Goal: Information Seeking & Learning: Learn about a topic

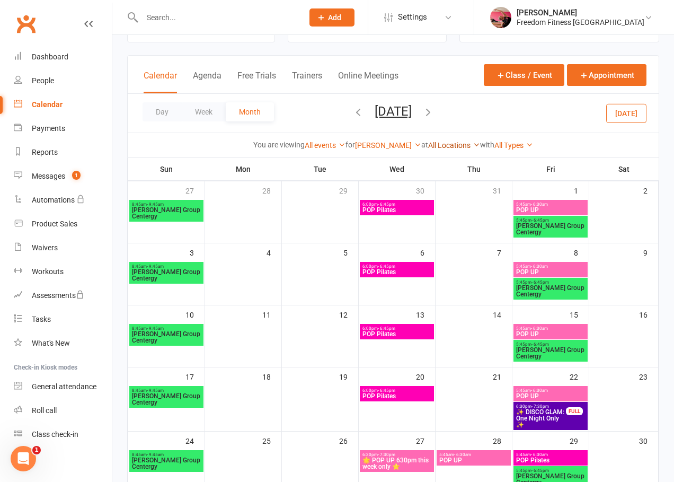
scroll to position [43, 0]
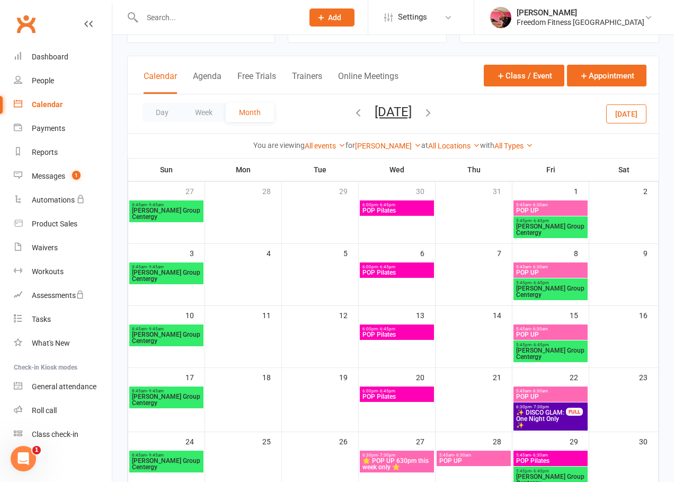
click at [434, 108] on icon "button" at bounding box center [428, 113] width 12 height 12
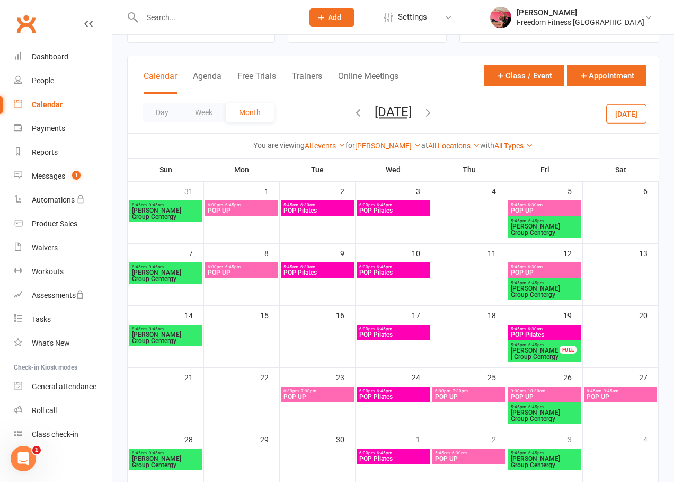
click at [434, 113] on icon "button" at bounding box center [428, 113] width 12 height 12
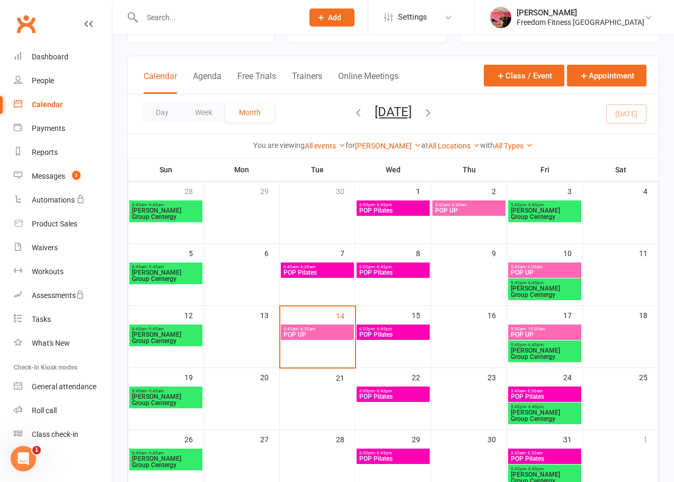
click at [539, 331] on span "- 10:30am" at bounding box center [536, 328] width 20 height 5
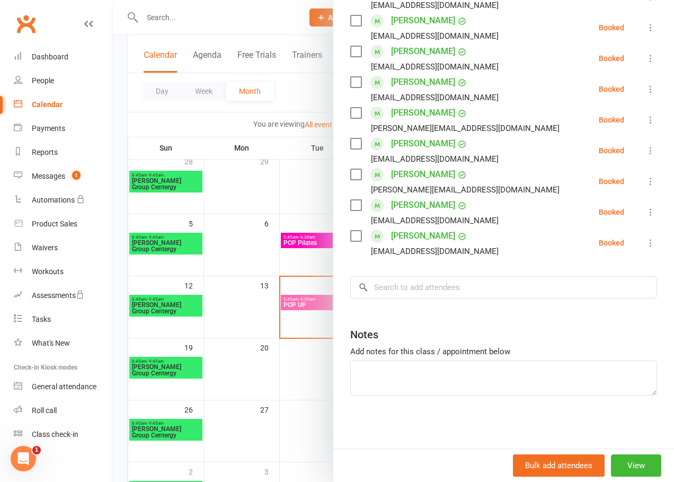
scroll to position [147, 0]
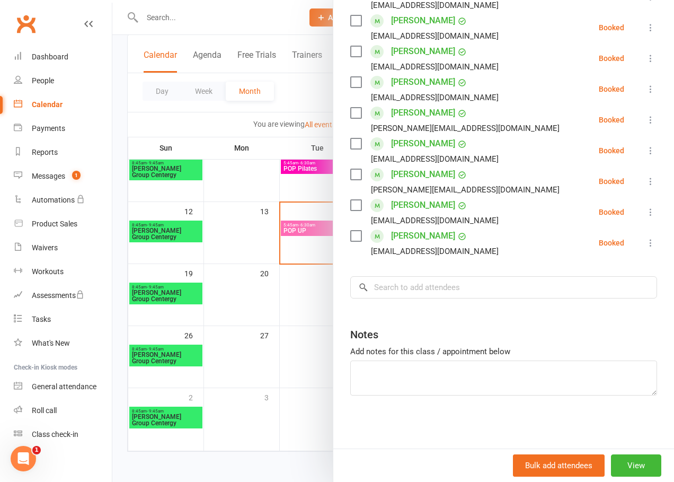
click at [341, 245] on div at bounding box center [393, 241] width 562 height 482
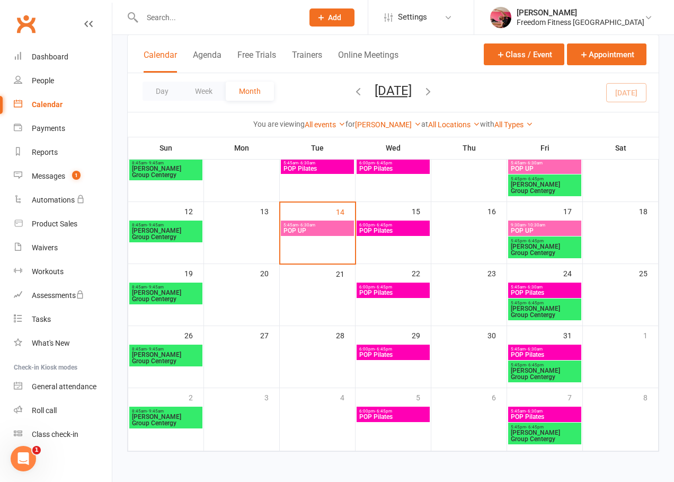
click at [329, 230] on span "POP UP" at bounding box center [317, 230] width 69 height 6
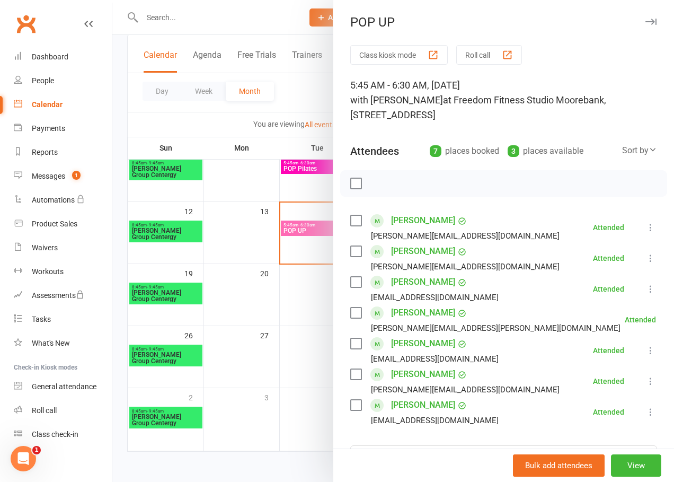
click at [324, 220] on div at bounding box center [393, 241] width 562 height 482
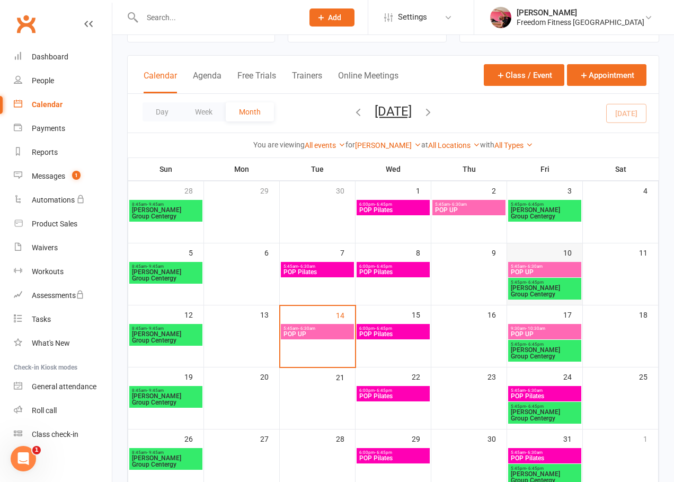
scroll to position [41, 0]
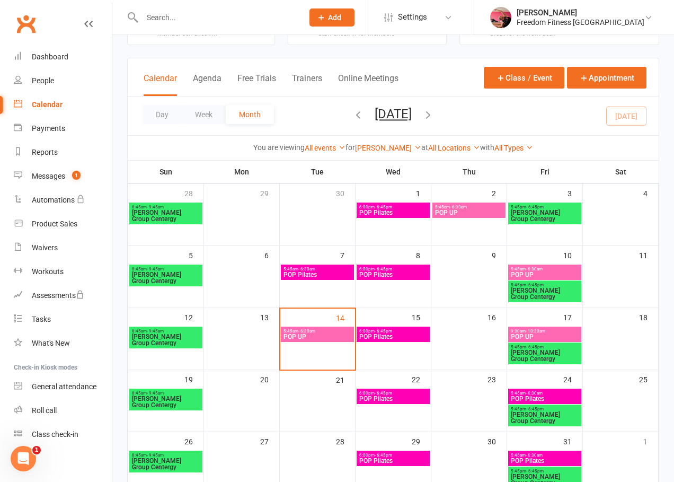
click at [530, 267] on span "- 6:30am" at bounding box center [534, 269] width 17 height 5
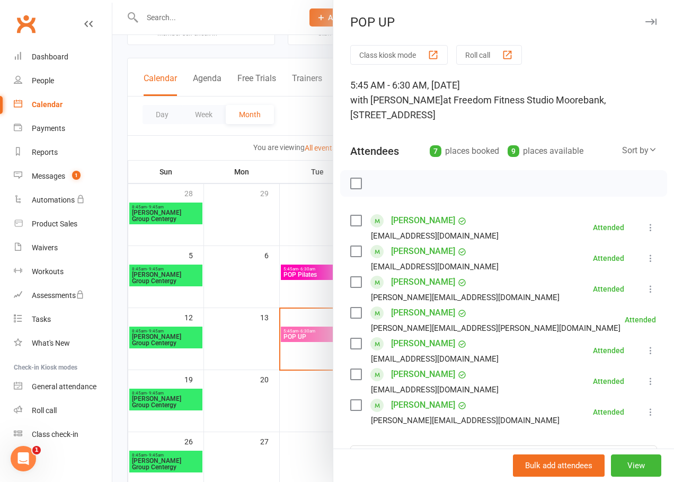
click at [301, 111] on div at bounding box center [393, 241] width 562 height 482
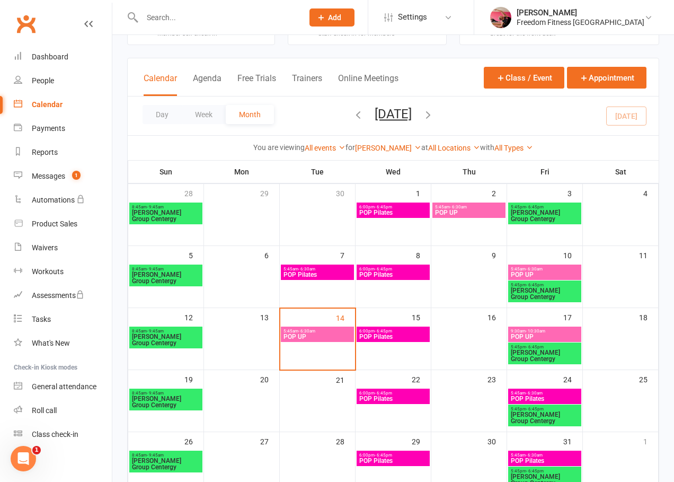
click at [476, 214] on span "POP UP" at bounding box center [468, 212] width 69 height 6
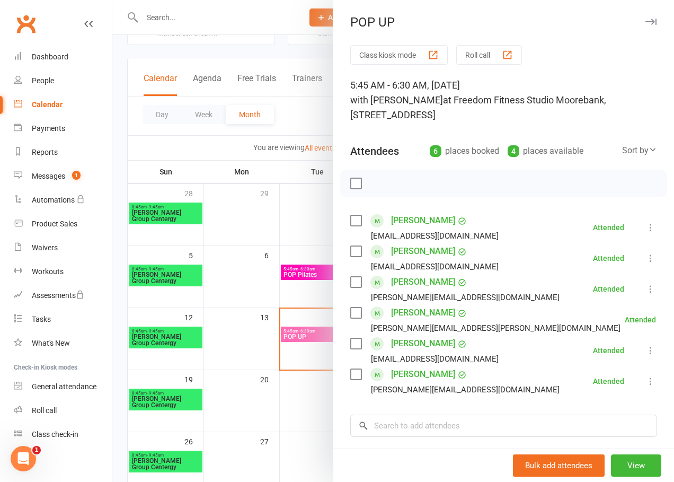
click at [301, 114] on div at bounding box center [393, 241] width 562 height 482
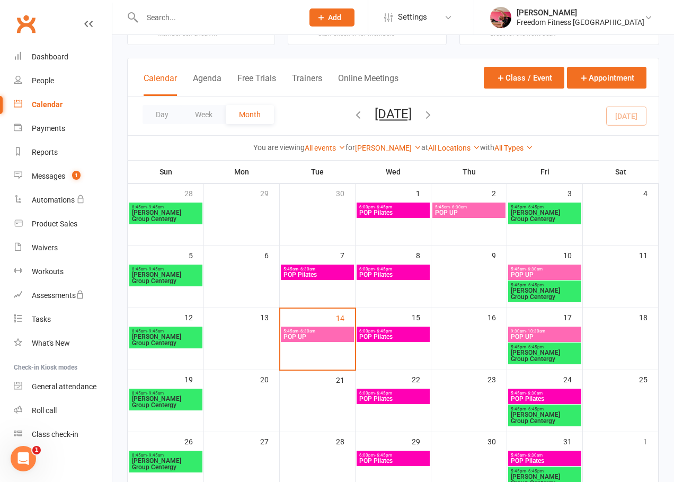
click at [352, 114] on icon "button" at bounding box center [358, 115] width 12 height 12
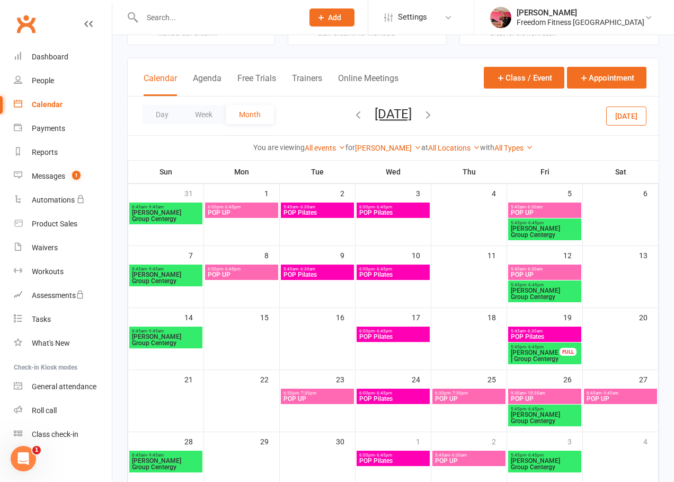
click at [606, 391] on span "- 9:45am" at bounding box center [609, 393] width 17 height 5
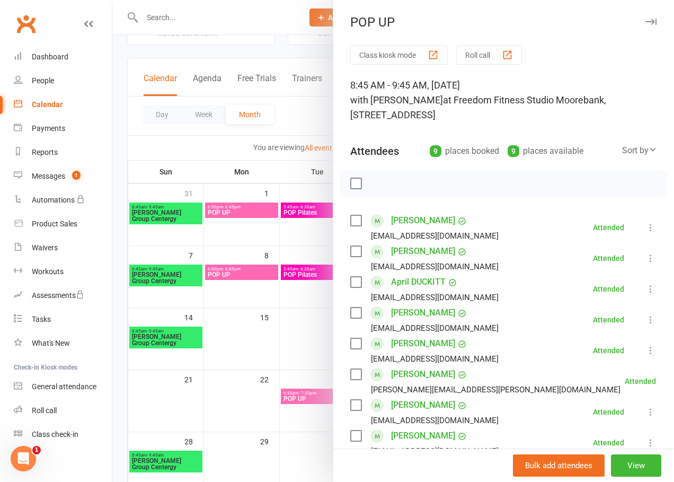
click at [343, 397] on div at bounding box center [393, 241] width 562 height 482
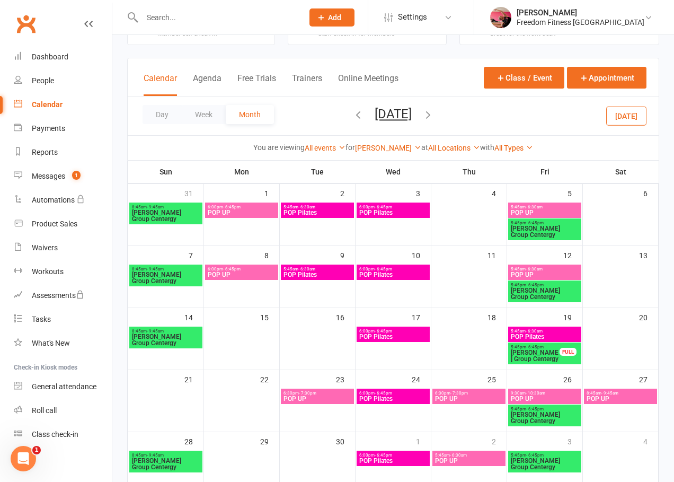
click at [331, 397] on span "POP UP" at bounding box center [317, 398] width 69 height 6
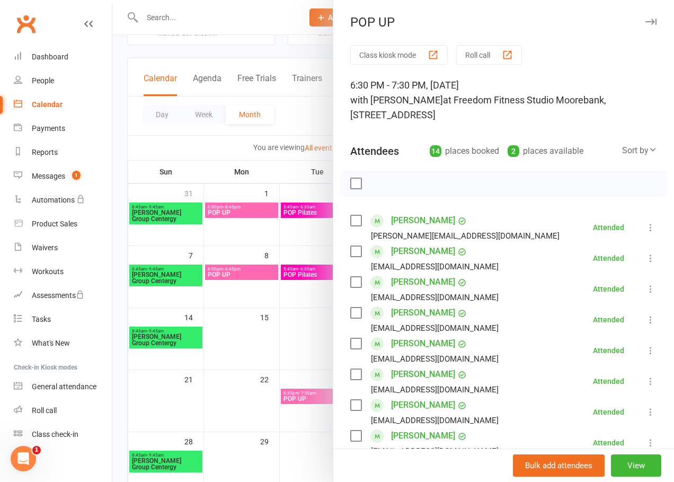
click at [292, 108] on div at bounding box center [393, 241] width 562 height 482
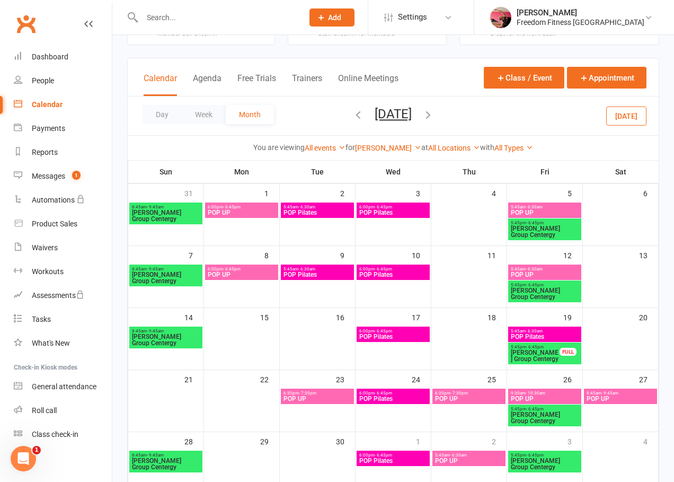
click at [470, 397] on span "POP UP" at bounding box center [468, 398] width 69 height 6
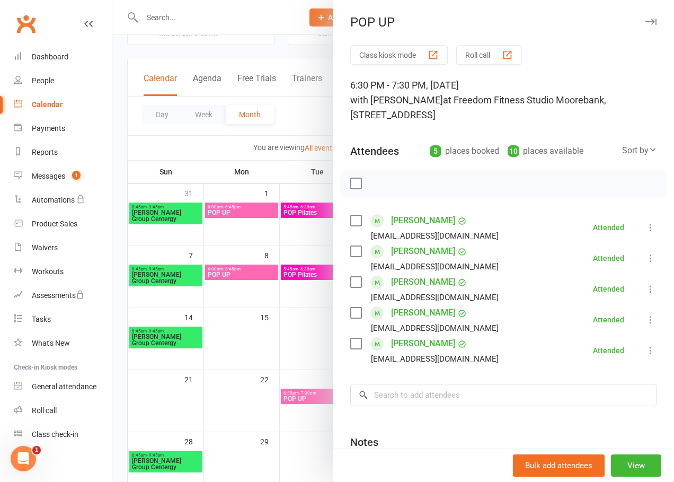
drag, startPoint x: 296, startPoint y: 115, endPoint x: 393, endPoint y: 201, distance: 130.2
click at [296, 115] on div at bounding box center [393, 241] width 562 height 482
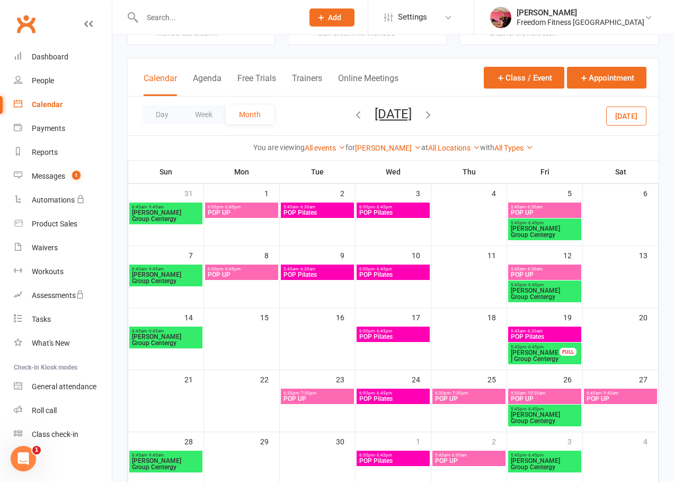
click at [546, 394] on span "9:30am - 10:30am" at bounding box center [544, 393] width 69 height 5
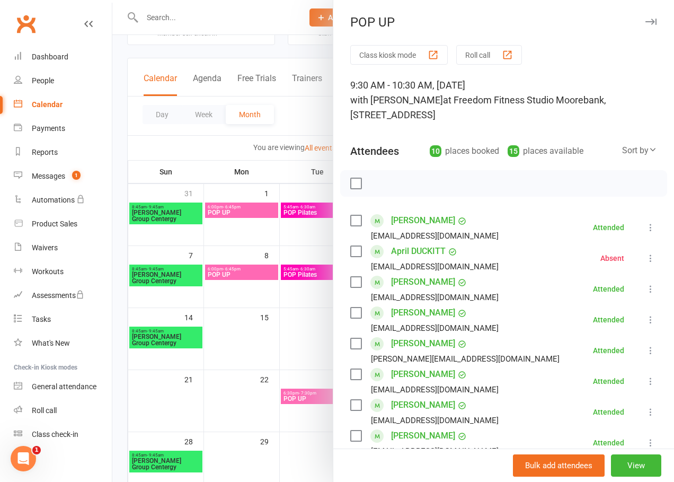
drag, startPoint x: 297, startPoint y: 117, endPoint x: 299, endPoint y: 126, distance: 9.3
click at [297, 117] on div at bounding box center [393, 241] width 562 height 482
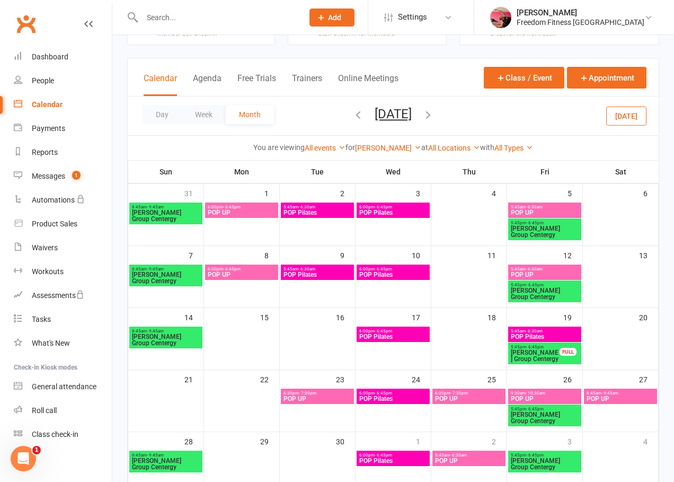
click at [276, 271] on div "6:00pm - 6:45pm POP UP" at bounding box center [241, 271] width 73 height 15
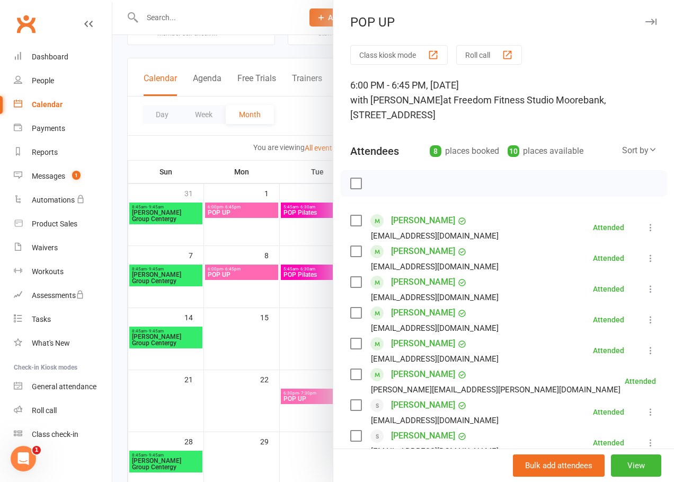
drag, startPoint x: 293, startPoint y: 125, endPoint x: 354, endPoint y: 157, distance: 69.2
click at [293, 125] on div at bounding box center [393, 241] width 562 height 482
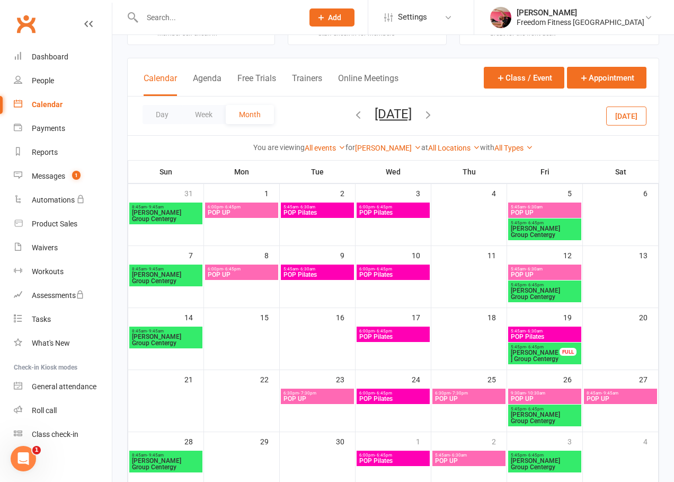
click at [551, 207] on span "5:45am - 6:30am" at bounding box center [544, 207] width 69 height 5
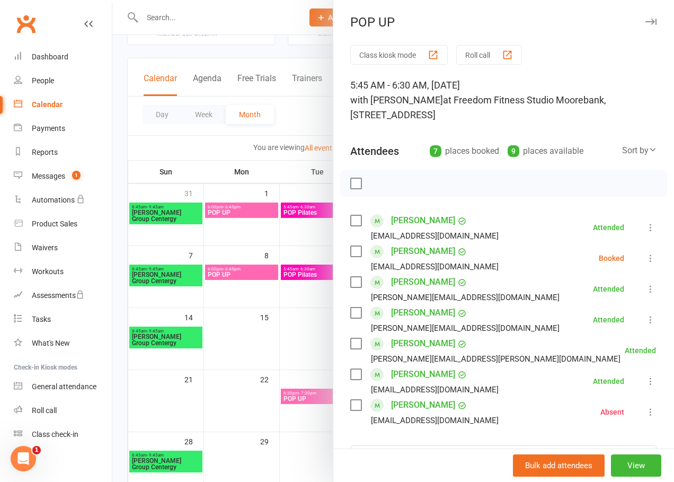
click at [645, 263] on icon at bounding box center [650, 258] width 11 height 11
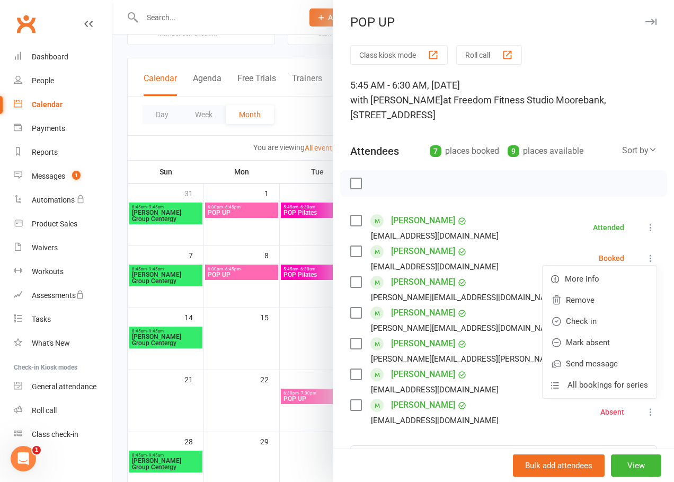
click at [596, 176] on div "Class kiosk mode Roll call 5:45 AM - 6:30 AM, [DATE] with [PERSON_NAME] L at Fr…" at bounding box center [503, 331] width 341 height 572
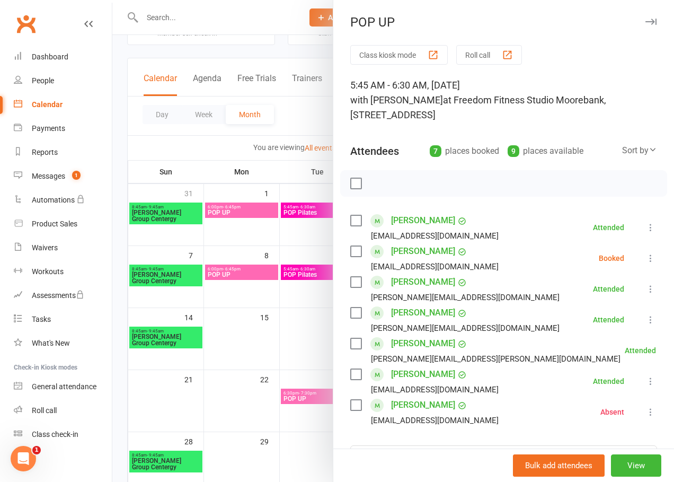
scroll to position [106, 0]
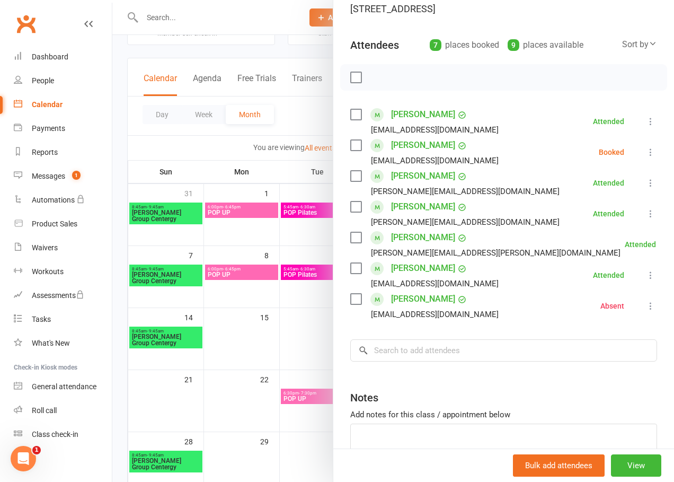
click at [645, 157] on icon at bounding box center [650, 152] width 11 height 11
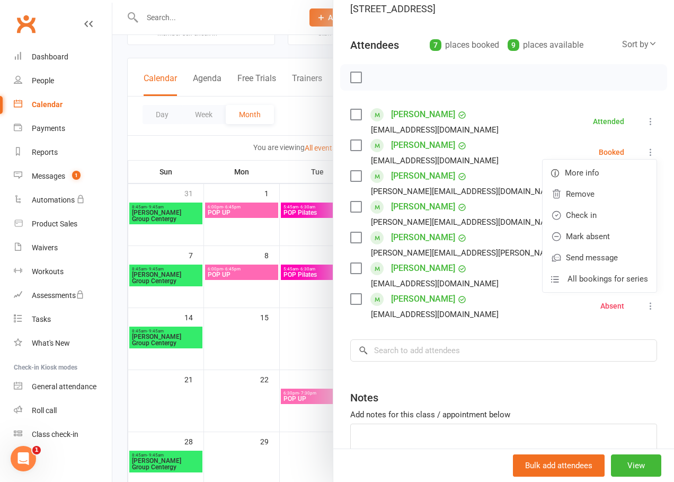
click at [258, 48] on div at bounding box center [393, 241] width 562 height 482
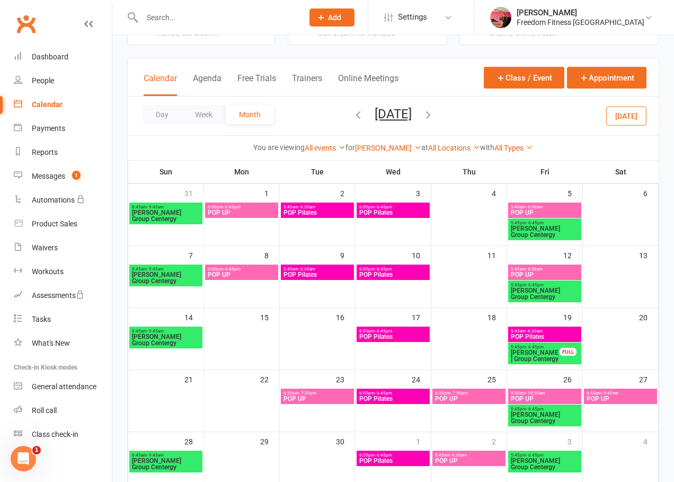
click at [524, 214] on span "POP UP" at bounding box center [544, 212] width 69 height 6
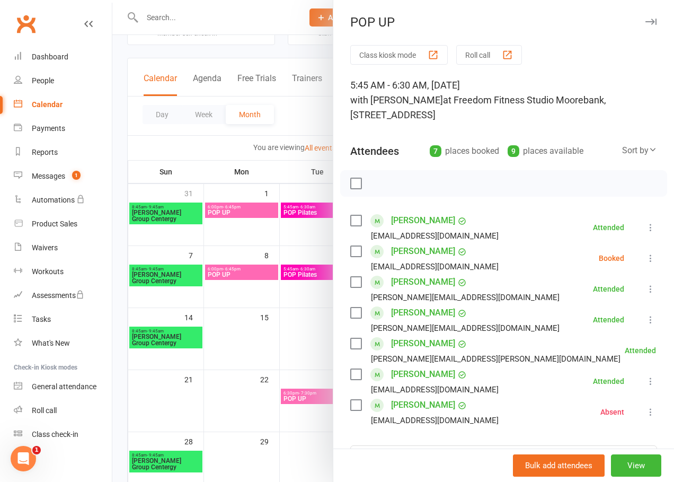
click at [289, 118] on div at bounding box center [393, 241] width 562 height 482
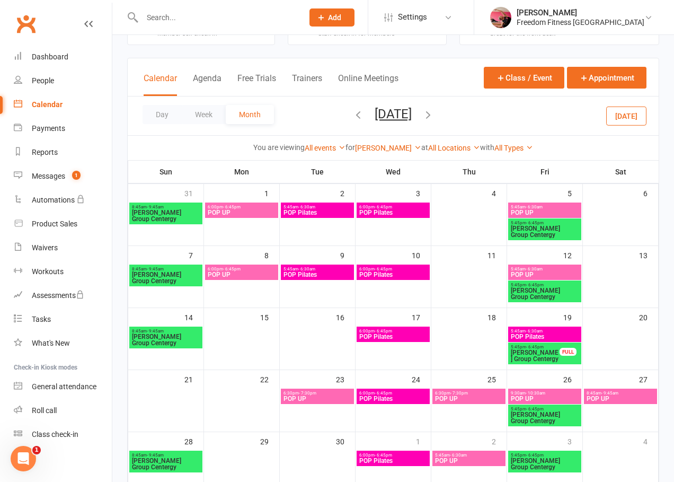
click at [261, 209] on span "POP UP" at bounding box center [241, 212] width 69 height 6
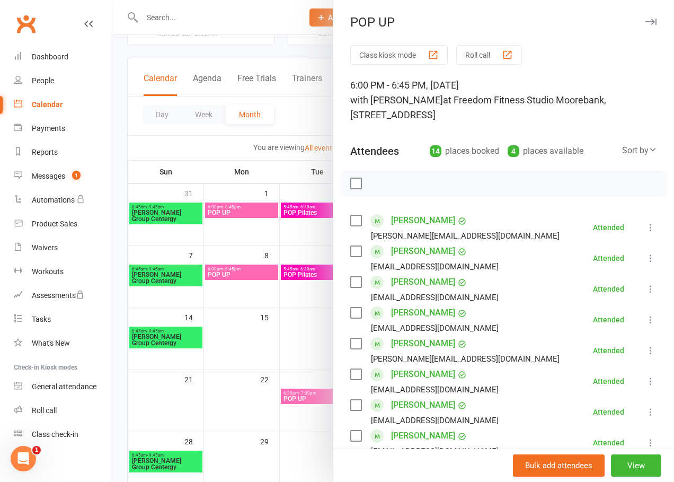
click at [283, 112] on div at bounding box center [393, 241] width 562 height 482
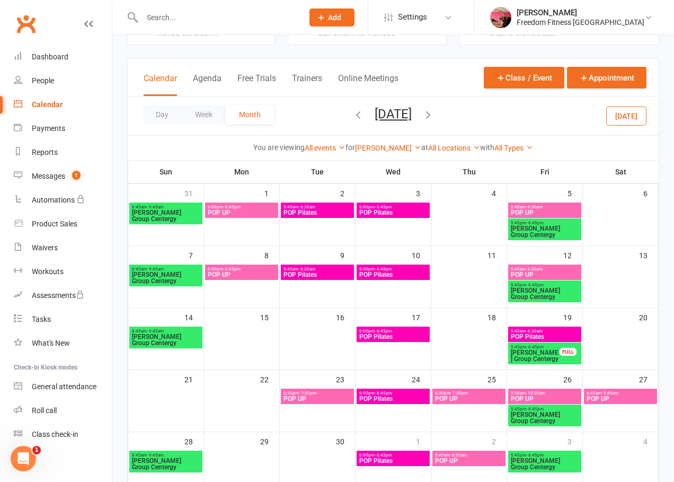
click at [255, 269] on span "6:00pm - 6:45pm" at bounding box center [241, 269] width 69 height 5
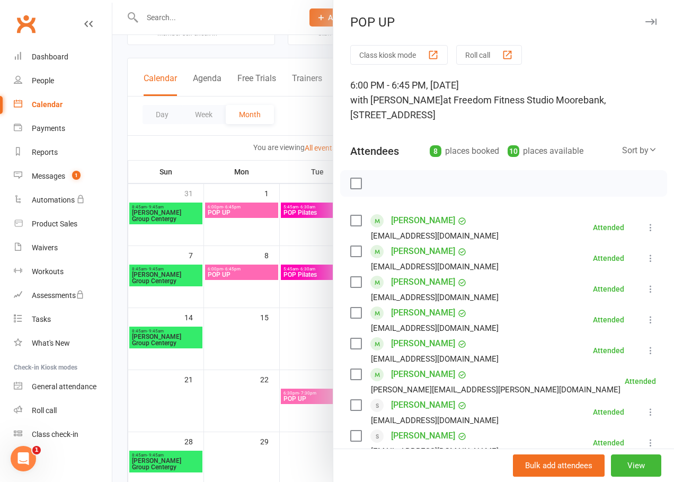
click at [306, 123] on div at bounding box center [393, 241] width 562 height 482
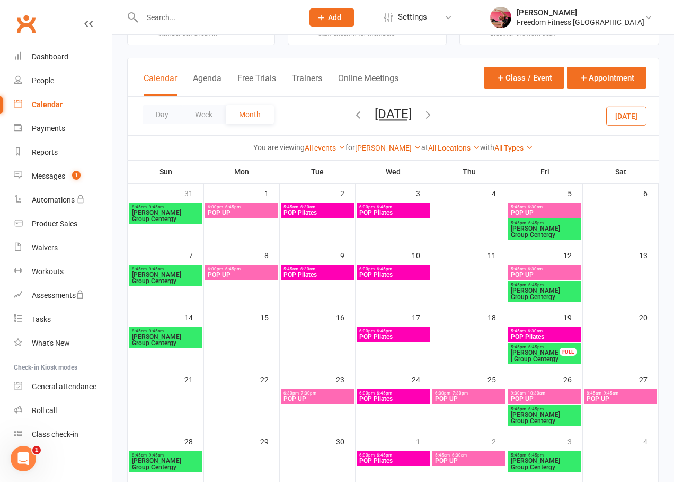
click at [543, 209] on span "POP UP" at bounding box center [544, 212] width 69 height 6
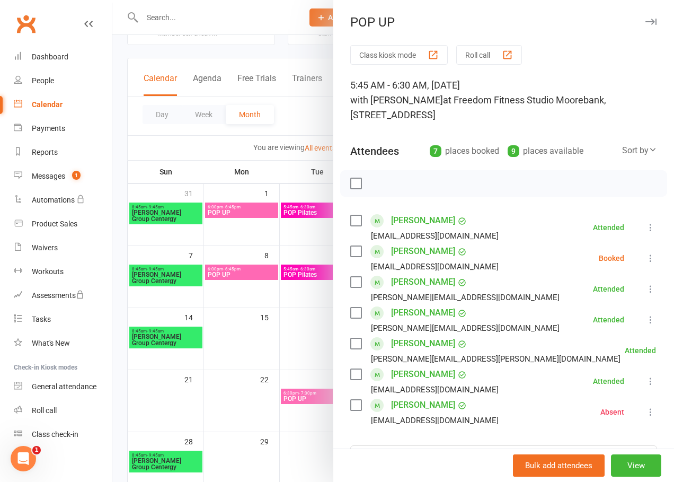
click at [285, 100] on div at bounding box center [393, 241] width 562 height 482
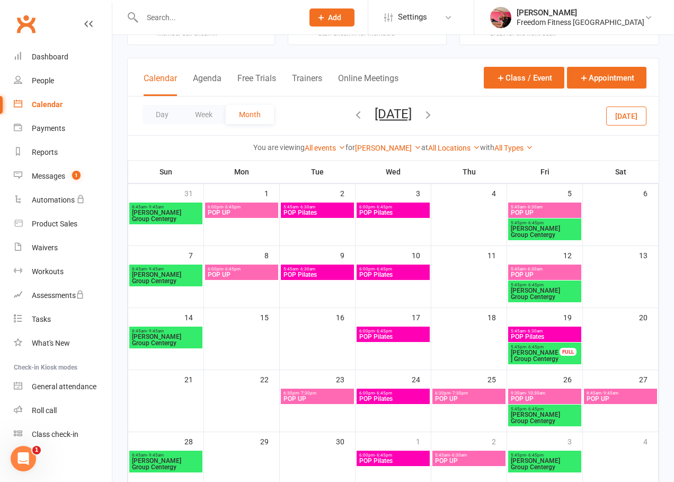
click at [250, 208] on span "6:00pm - 6:45pm" at bounding box center [241, 207] width 69 height 5
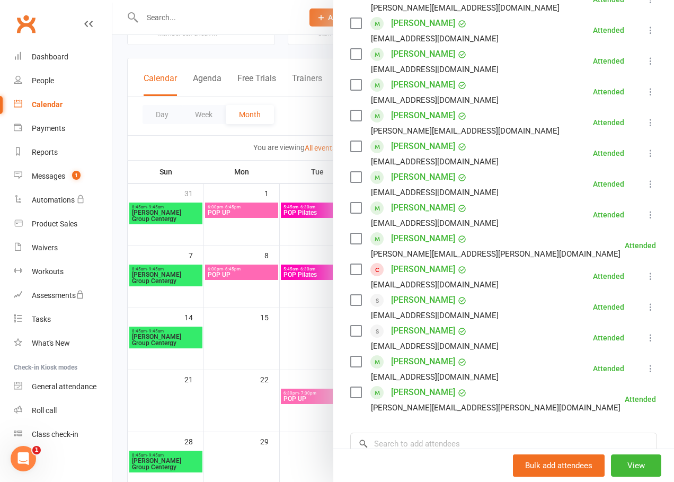
scroll to position [265, 0]
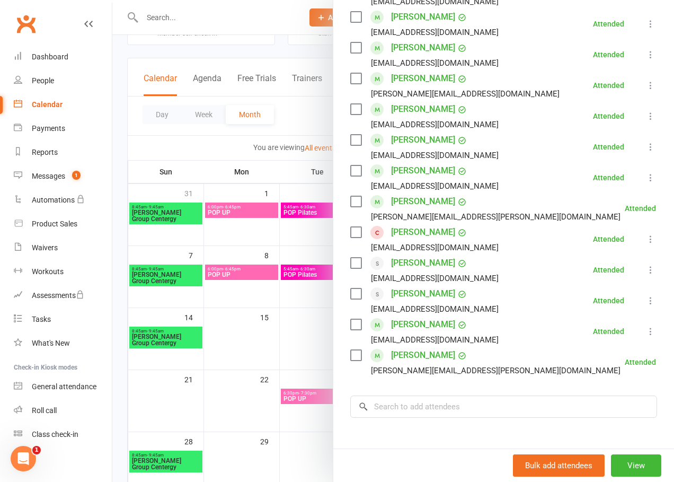
click at [334, 119] on div at bounding box center [393, 241] width 562 height 482
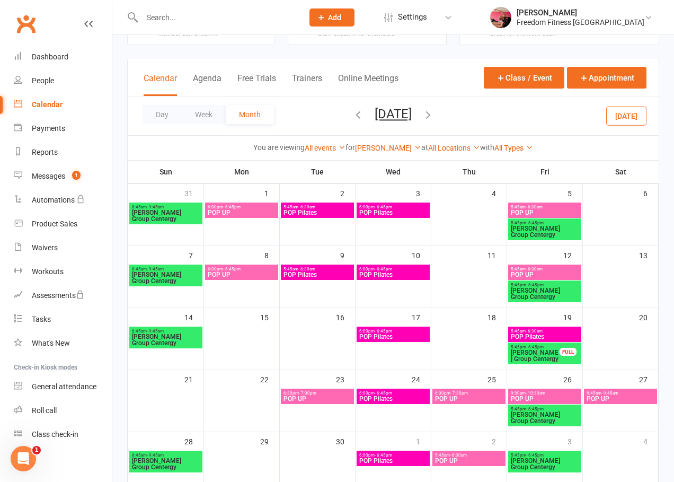
click at [352, 119] on icon "button" at bounding box center [358, 115] width 12 height 12
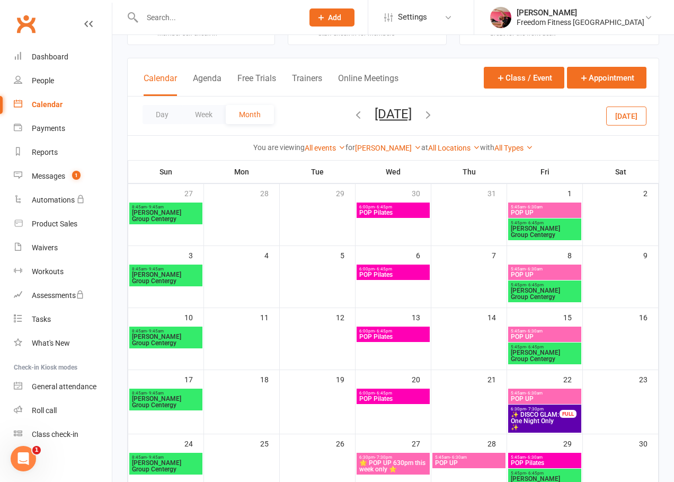
click at [462, 457] on span "- 6:30am" at bounding box center [458, 457] width 17 height 5
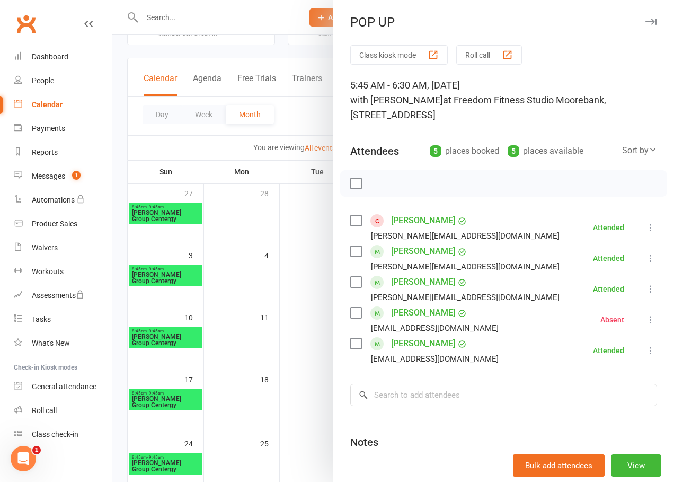
drag, startPoint x: 296, startPoint y: 113, endPoint x: 360, endPoint y: 356, distance: 250.4
click at [296, 113] on div at bounding box center [393, 241] width 562 height 482
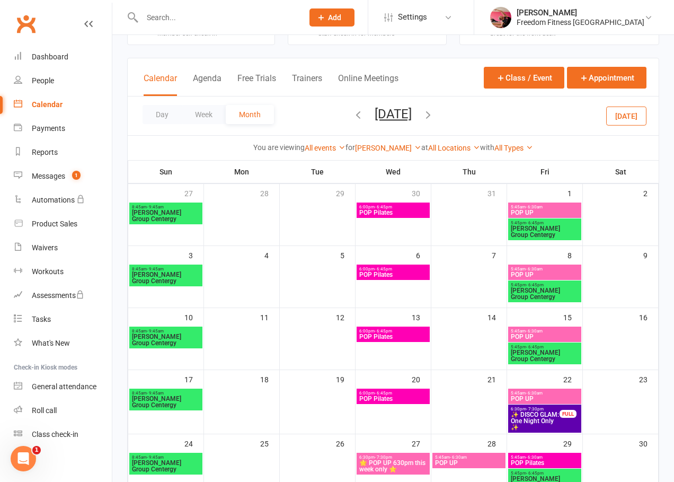
click at [397, 457] on span "6:30pm - 7:30pm" at bounding box center [393, 457] width 69 height 5
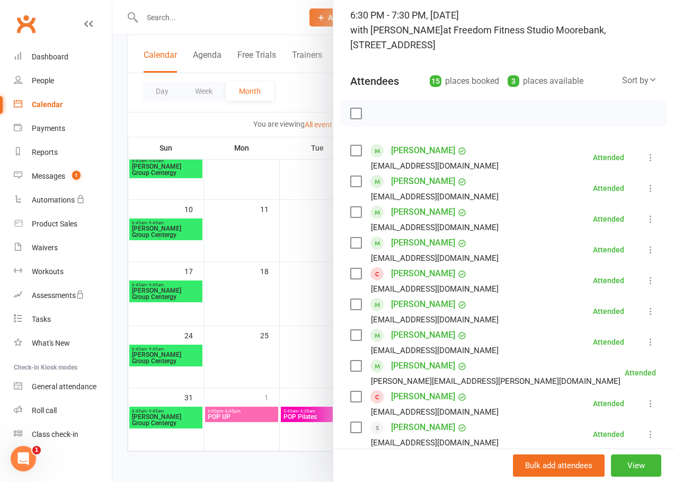
scroll to position [0, 0]
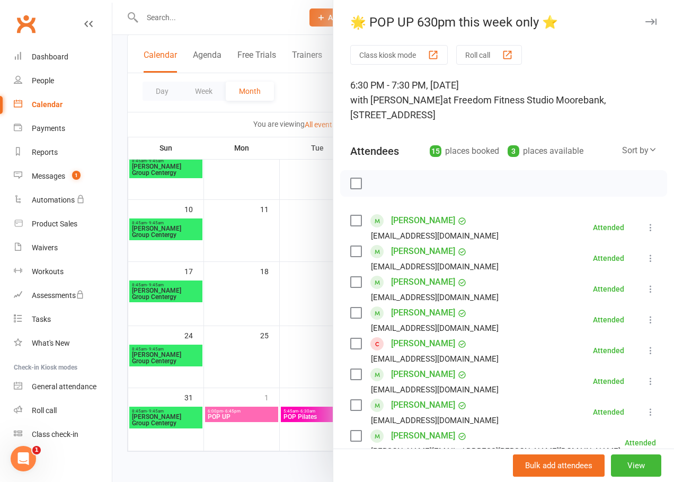
drag, startPoint x: 314, startPoint y: 88, endPoint x: 313, endPoint y: 108, distance: 19.6
click at [314, 88] on div at bounding box center [393, 241] width 562 height 482
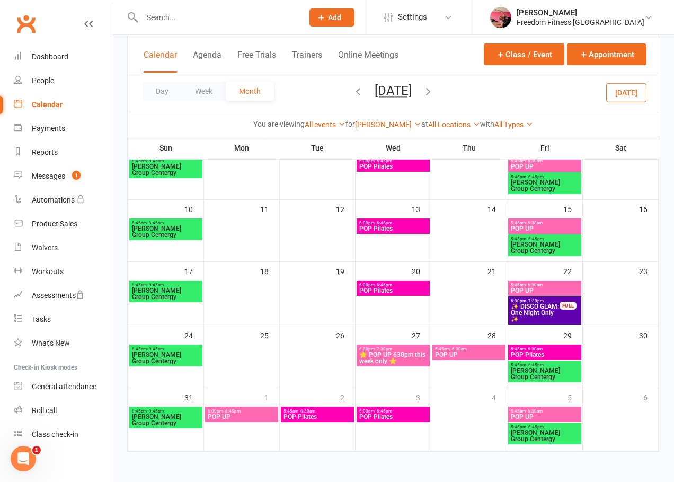
click at [305, 92] on div "Day Week Month [DATE] [DATE] Sun Mon Tue Wed Thu Fri Sat 28 29 30 01 02 03 04 0…" at bounding box center [393, 92] width 531 height 39
click at [528, 282] on span "- 6:30am" at bounding box center [534, 284] width 17 height 5
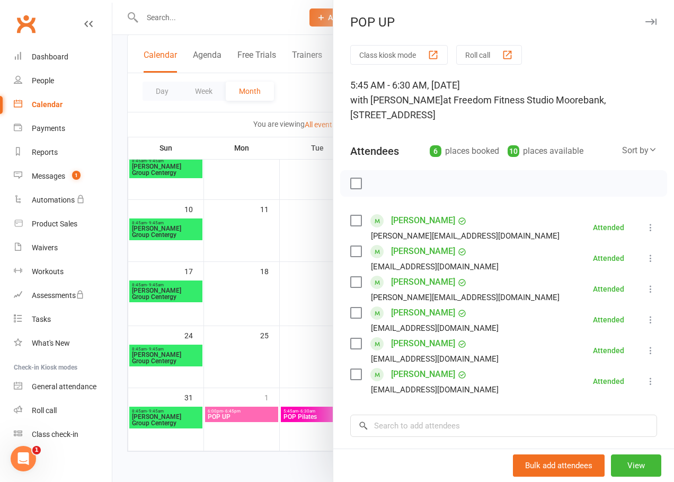
click at [289, 88] on div at bounding box center [393, 241] width 562 height 482
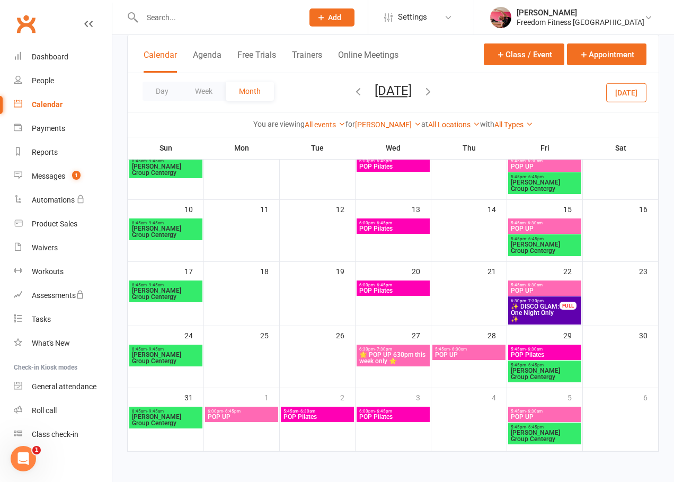
drag, startPoint x: 299, startPoint y: 94, endPoint x: 305, endPoint y: 99, distance: 7.5
click at [299, 94] on div "Day Week Month [DATE] [DATE] Sun Mon Tue Wed Thu Fri Sat 28 29 30 01 02 03 04 0…" at bounding box center [393, 92] width 531 height 39
click at [536, 225] on span "- 6:30am" at bounding box center [534, 222] width 17 height 5
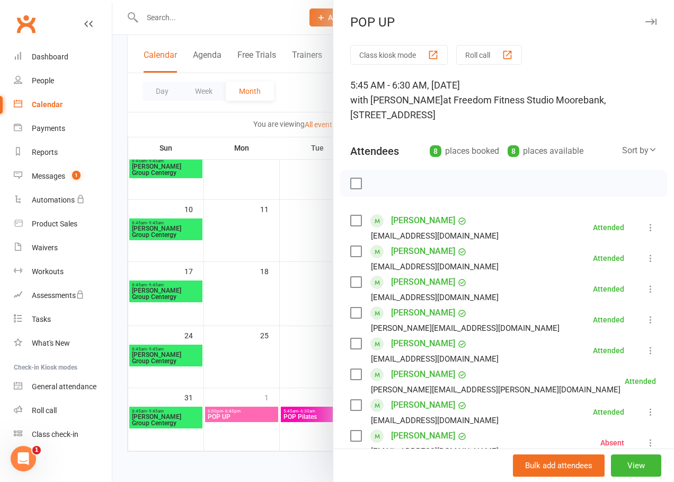
click at [301, 83] on div at bounding box center [393, 241] width 562 height 482
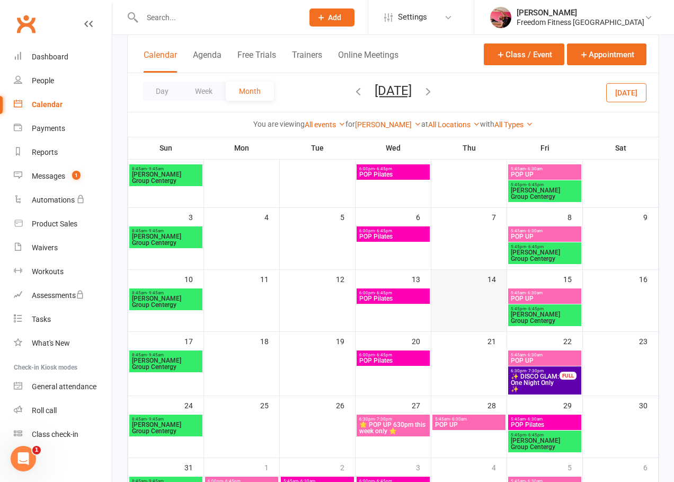
scroll to position [43, 0]
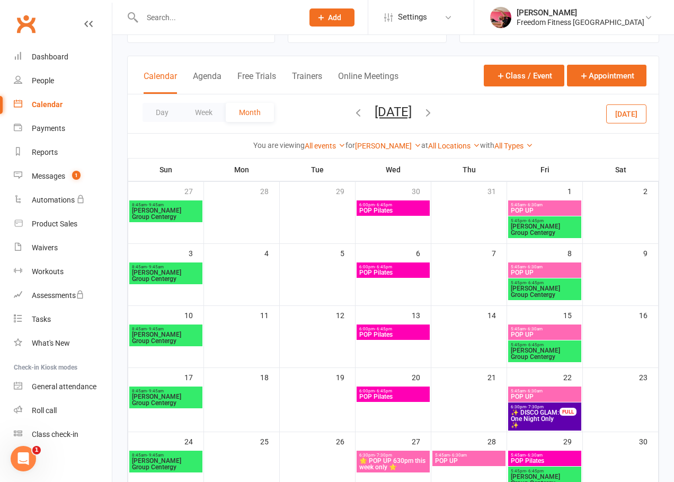
click at [562, 265] on span "5:45am - 6:30am" at bounding box center [544, 266] width 69 height 5
